Goal: Information Seeking & Learning: Learn about a topic

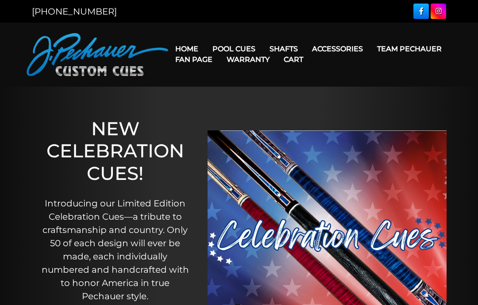
click at [246, 43] on link "Pool Cues" at bounding box center [233, 49] width 57 height 23
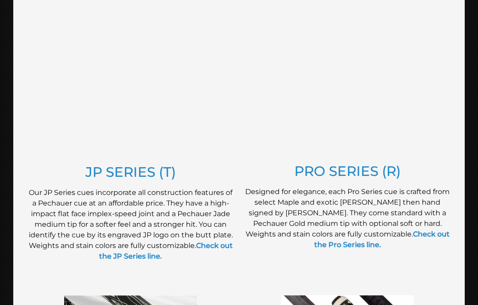
scroll to position [468, 0]
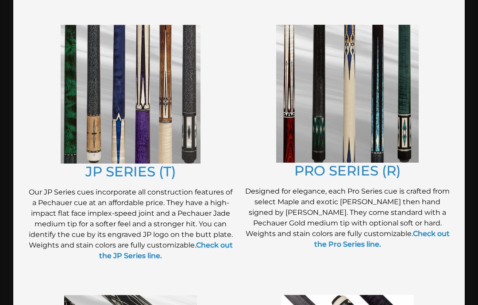
click at [95, 168] on link "JP SERIES (T)" at bounding box center [130, 171] width 90 height 17
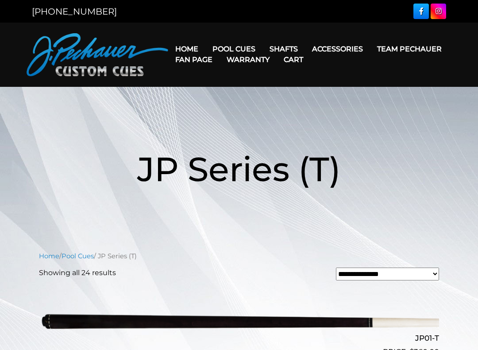
click at [355, 66] on link "Extensions" at bounding box center [354, 61] width 96 height 12
click at [384, 61] on link "Rogue 2 Carbon Fiber Shaft" at bounding box center [339, 61] width 153 height 12
click at [357, 59] on link "Extensions" at bounding box center [354, 61] width 96 height 12
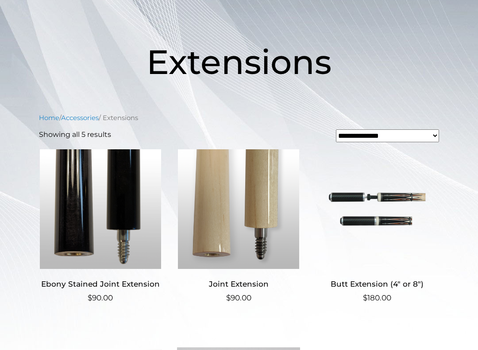
scroll to position [101, 0]
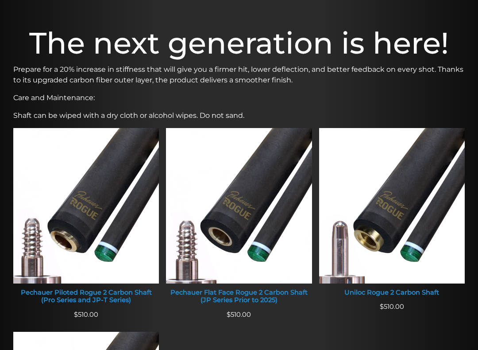
scroll to position [254, 0]
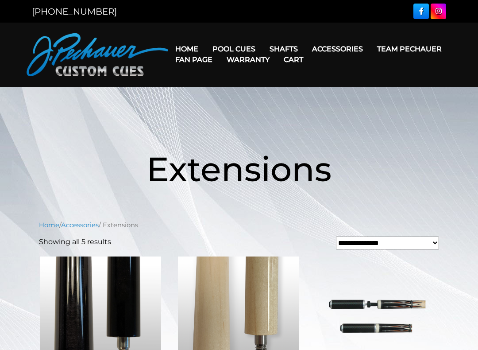
click at [359, 143] on link "Pechauer Black Ice Break Shaft" at bounding box center [339, 137] width 153 height 12
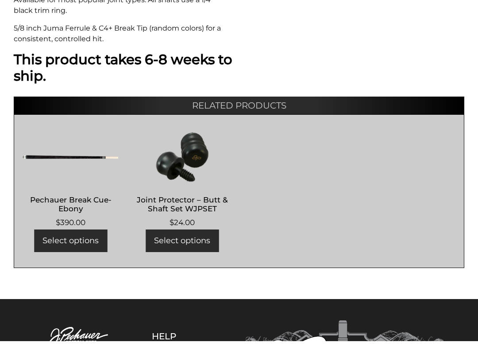
scroll to position [549, 0]
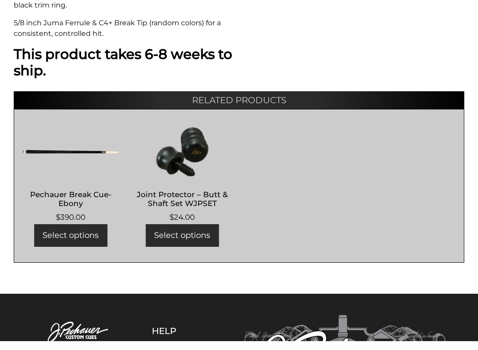
click at [37, 147] on img at bounding box center [70, 160] width 95 height 53
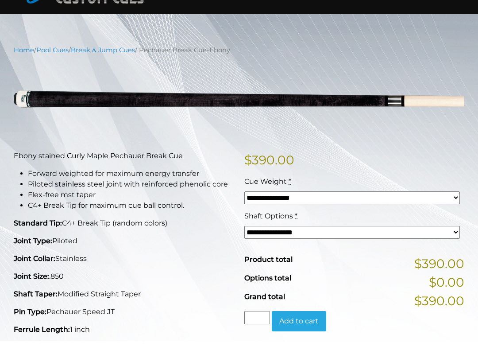
scroll to position [63, 0]
